Goal: Task Accomplishment & Management: Manage account settings

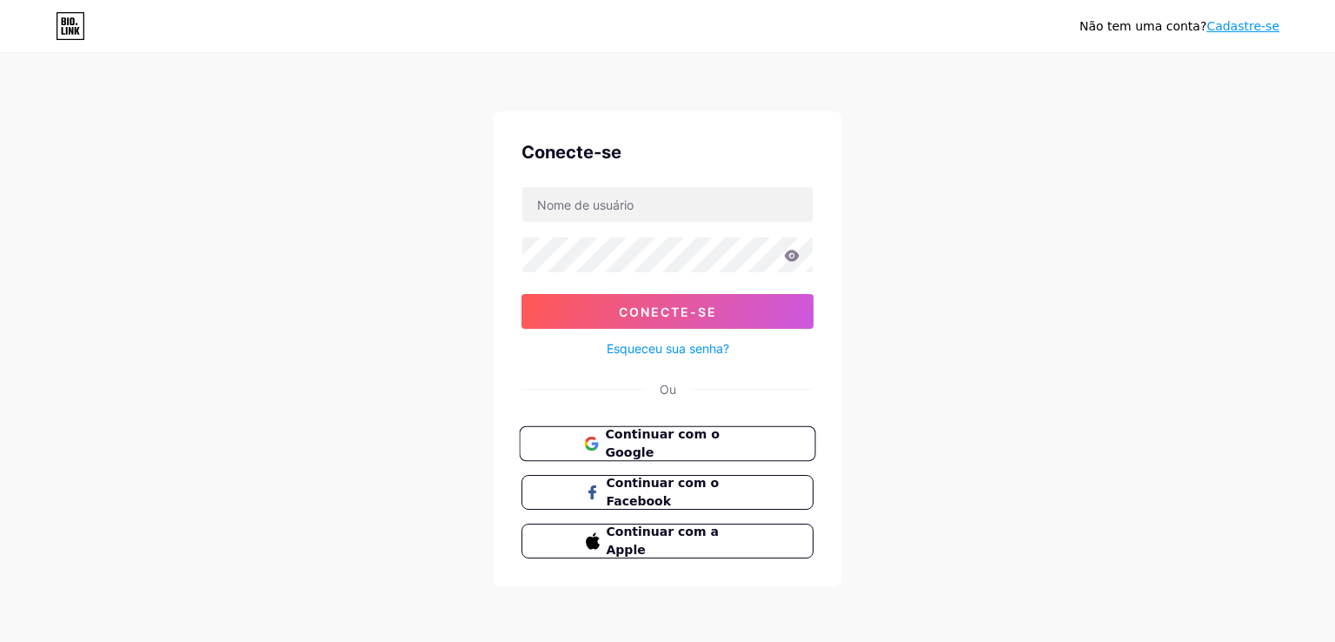
click at [710, 444] on font "Continuar com o Google" at bounding box center [662, 443] width 114 height 33
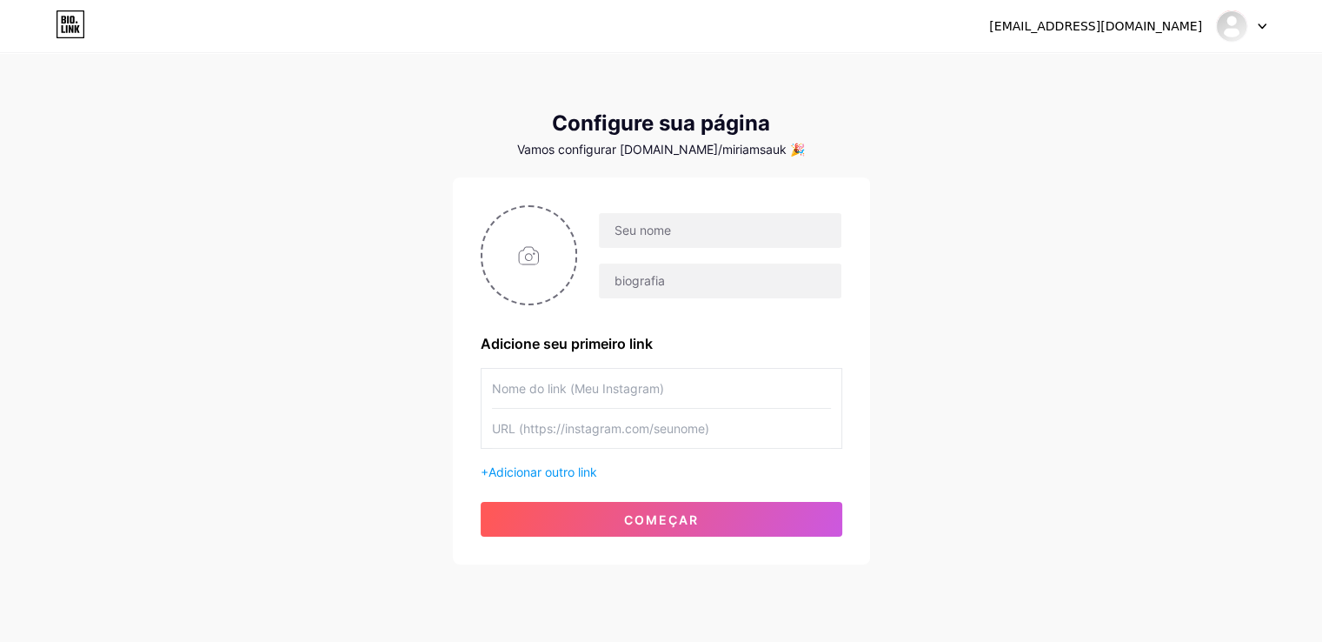
click at [57, 26] on icon at bounding box center [70, 24] width 27 height 27
click at [1261, 23] on icon at bounding box center [1262, 26] width 9 height 6
click at [1115, 61] on link "Painel" at bounding box center [1158, 71] width 216 height 47
click at [74, 25] on icon at bounding box center [71, 24] width 30 height 28
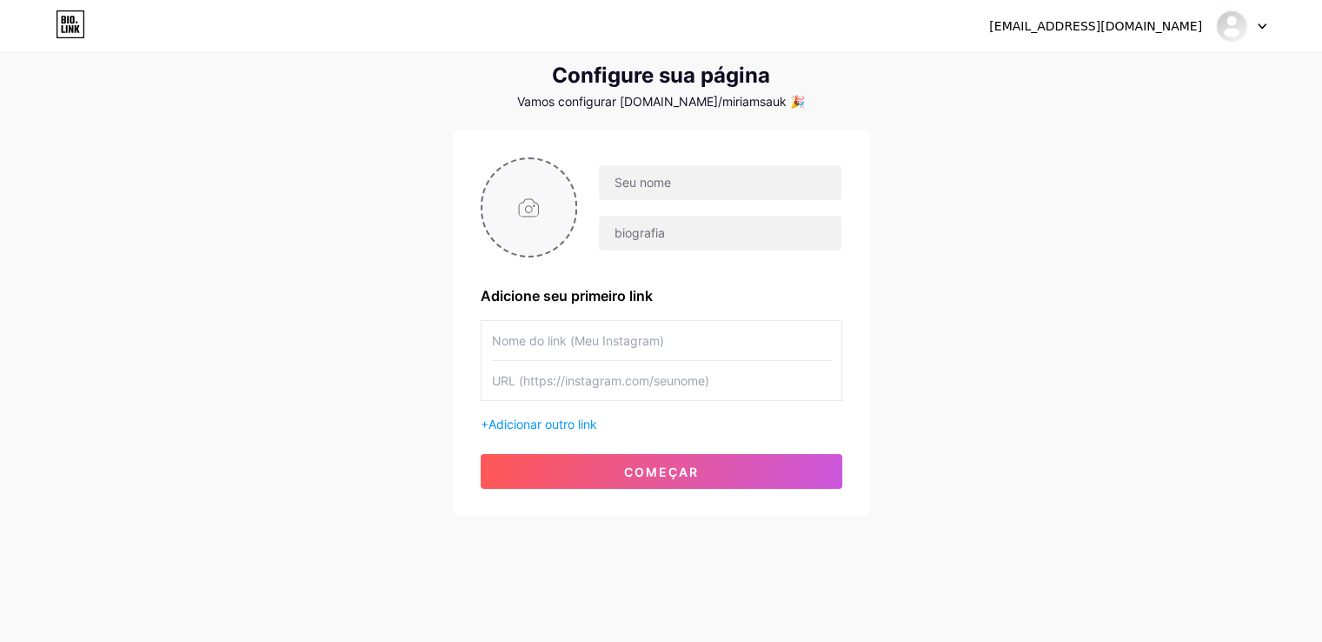
click at [554, 229] on input "file" at bounding box center [529, 207] width 94 height 96
click at [1076, 403] on div "[EMAIL_ADDRESS][DOMAIN_NAME] Painel Sair Configure sua página Vamos configurar …" at bounding box center [661, 262] width 1322 height 620
click at [575, 292] on font "Adicione seu primeiro link" at bounding box center [567, 295] width 172 height 17
click at [61, 27] on icon at bounding box center [71, 24] width 30 height 28
